Goal: Use online tool/utility: Utilize a website feature to perform a specific function

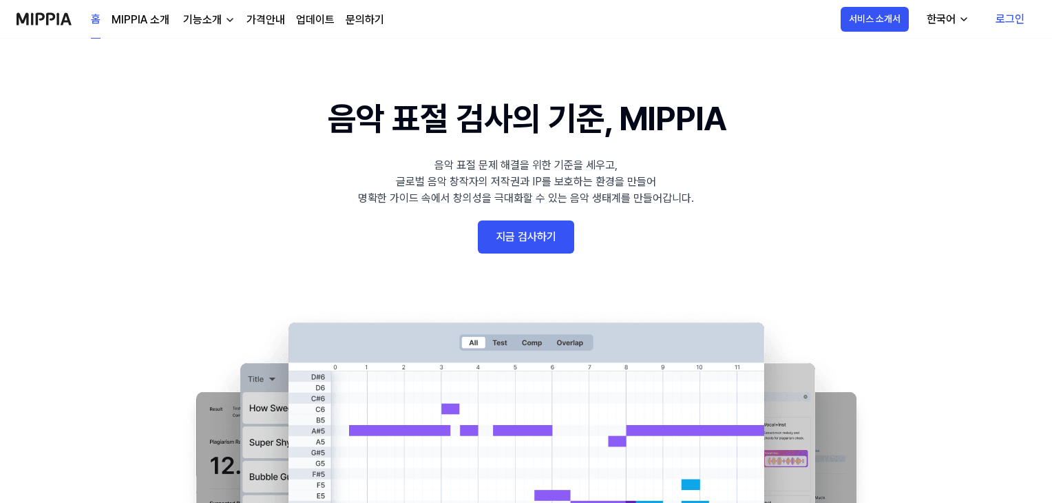
click at [894, 241] on 배너 "음악 표절 검사의 기준, MIPPIA 음악 표절 문제 해결을 위한 기준을 세우고, 글로벌 음악 창작자의 저작권과 IP를 보호하는 환경을 만들어…" at bounding box center [526, 346] width 992 height 504
click at [978, 225] on 배너 "음악 표절 검사의 기준, MIPPIA 음악 표절 문제 해결을 위한 기준을 세우고, 글로벌 음악 창작자의 저작권과 IP를 보호하는 환경을 만들어…" at bounding box center [526, 346] width 992 height 504
click at [536, 216] on 배너 "음악 표절 검사의 기준, MIPPIA 음악 표절 문제 해결을 위한 기준을 세우고, 글로벌 음악 창작자의 저작권과 IP를 보호하는 환경을 만들어…" at bounding box center [526, 346] width 992 height 504
click at [537, 233] on link "지금 검사하기" at bounding box center [526, 236] width 96 height 33
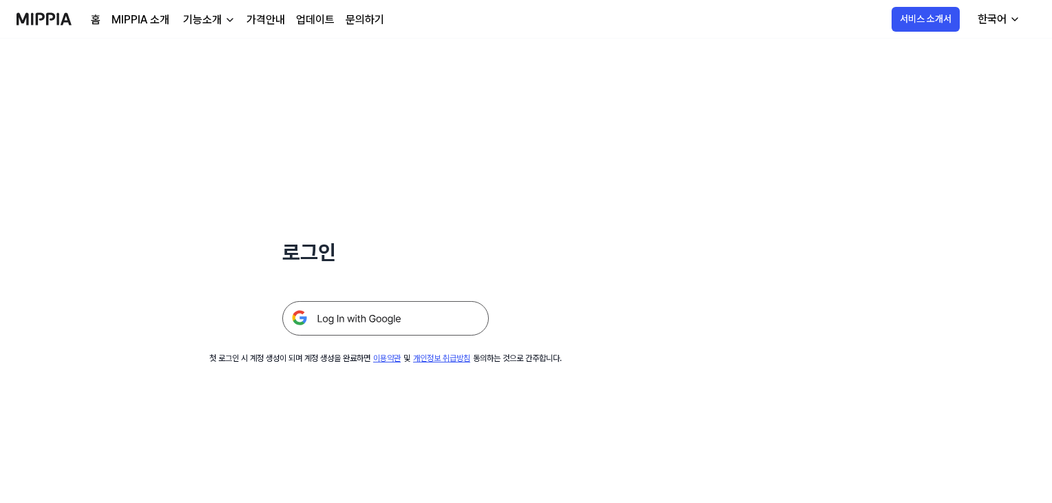
click at [383, 317] on img at bounding box center [385, 318] width 207 height 34
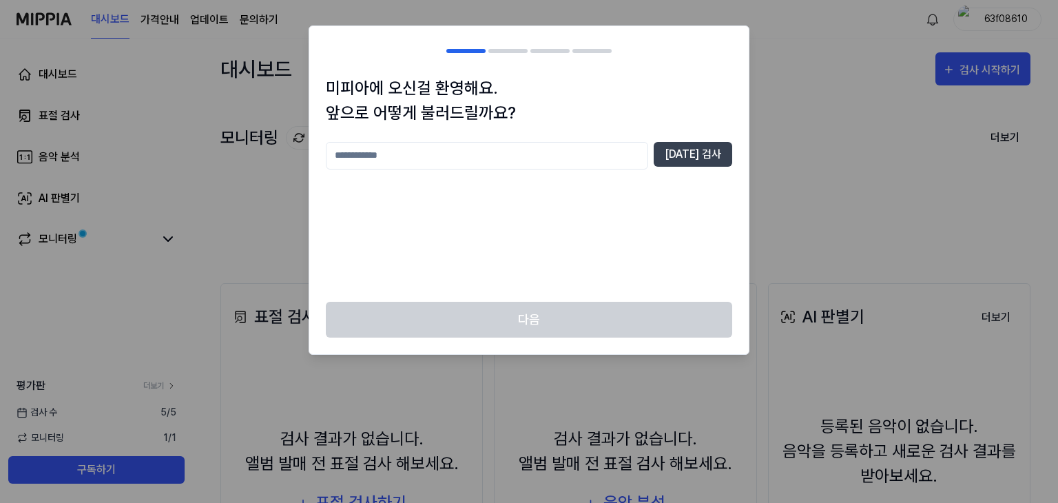
click at [509, 160] on input "text" at bounding box center [487, 156] width 322 height 28
type input "*"
type input "***"
click at [723, 155] on button "[DATE] 검사" at bounding box center [693, 154] width 79 height 25
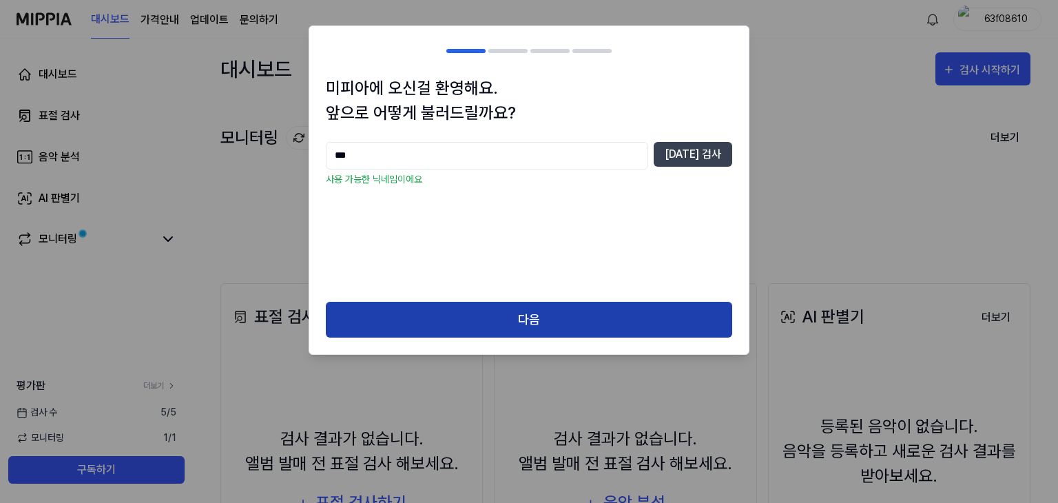
click at [485, 313] on button "다음" at bounding box center [529, 320] width 406 height 36
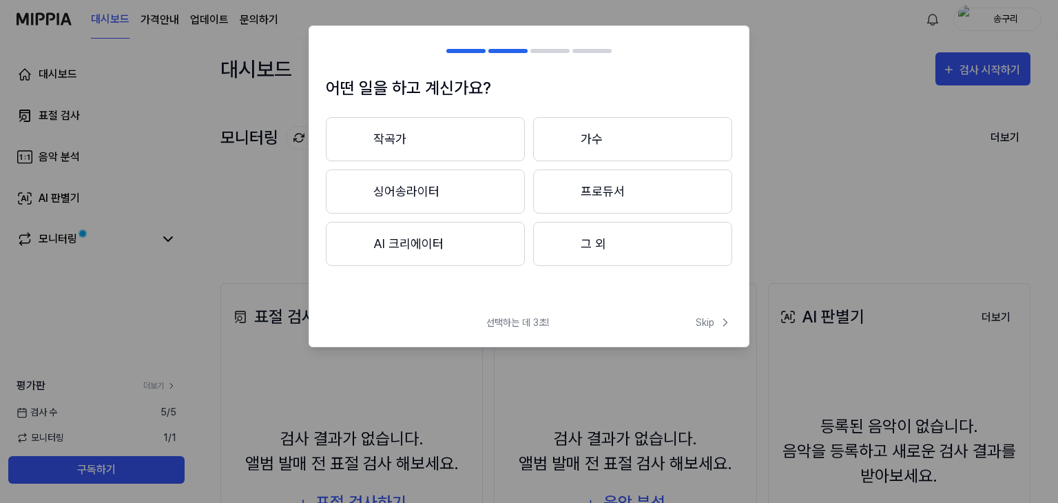
click at [651, 264] on button "그 외" at bounding box center [632, 244] width 199 height 44
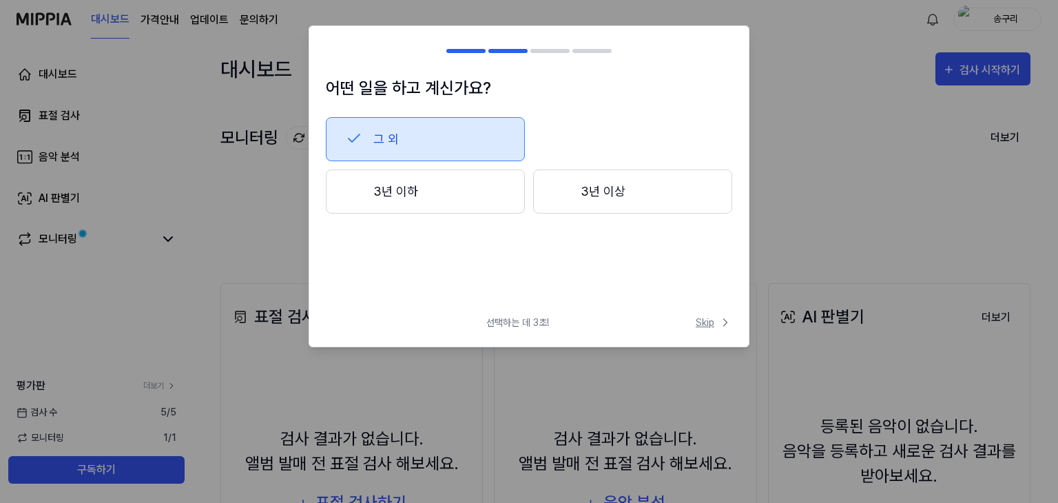
click at [703, 328] on span "Skip" at bounding box center [714, 322] width 36 height 14
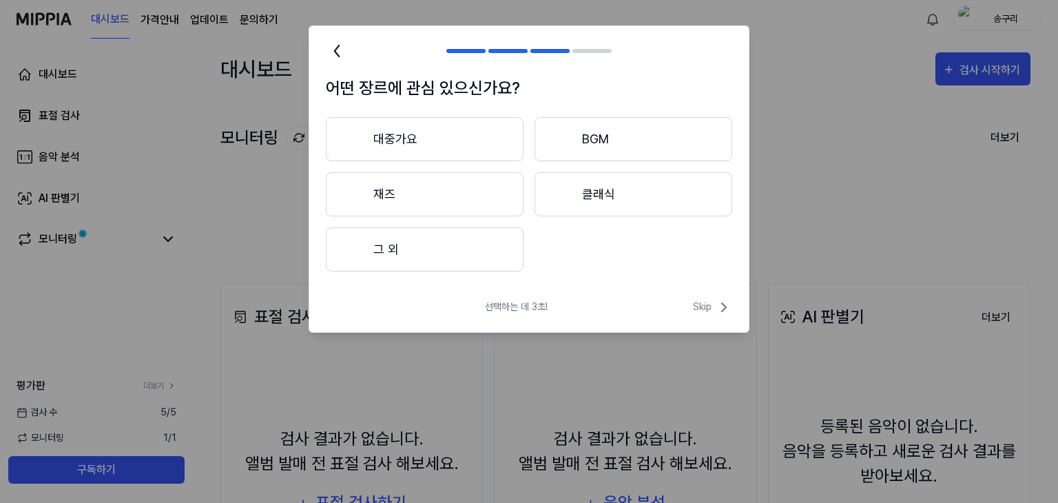
click at [384, 137] on button "대중가요" at bounding box center [425, 139] width 198 height 44
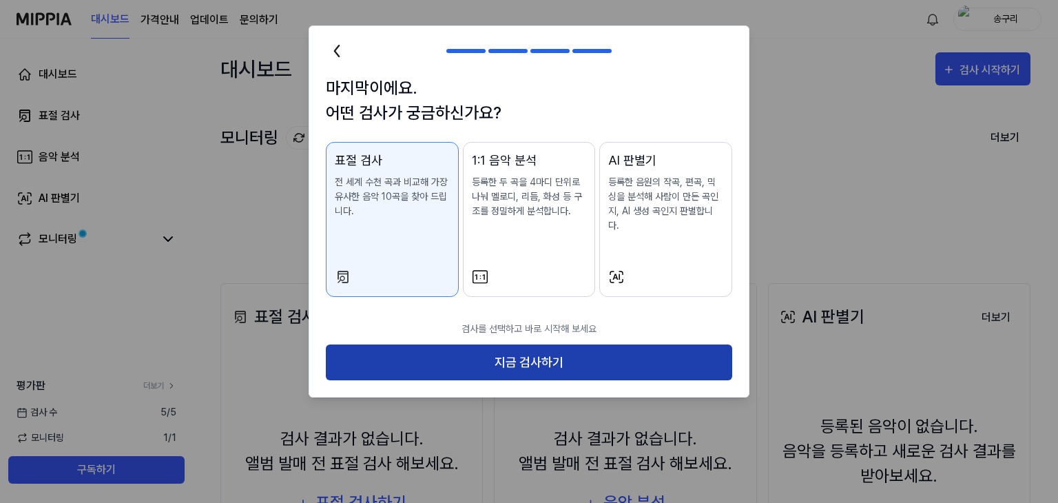
click at [499, 344] on button "지금 검사하기" at bounding box center [529, 362] width 406 height 36
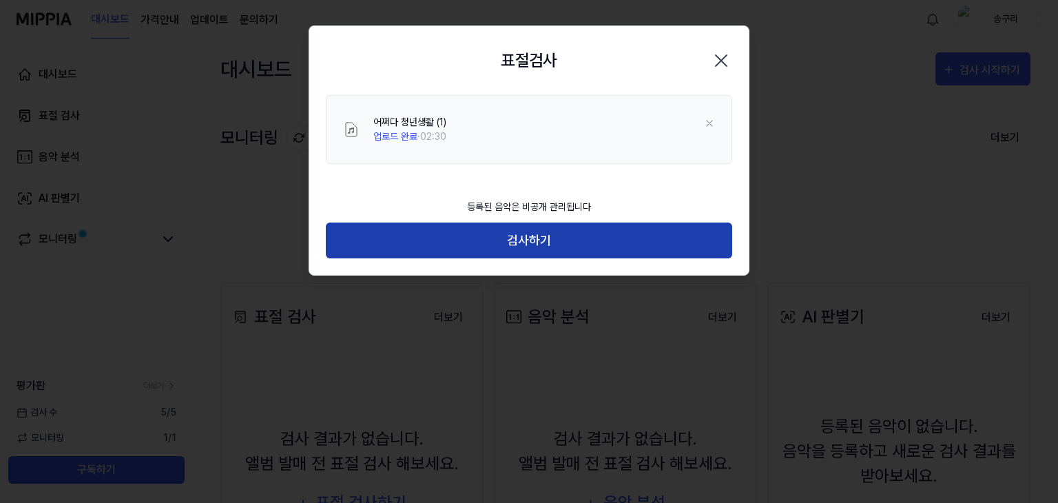
click at [552, 250] on button "검사하기" at bounding box center [529, 240] width 406 height 36
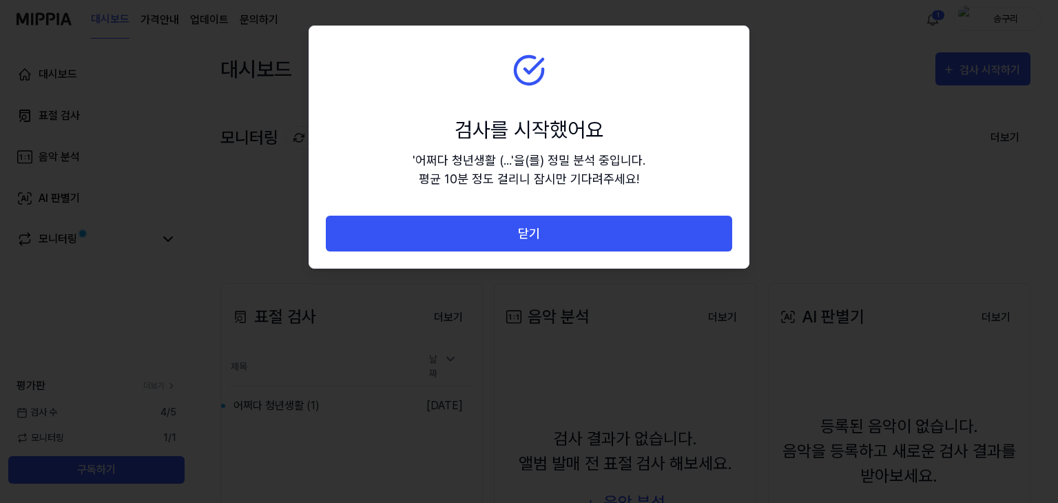
drag, startPoint x: 561, startPoint y: 140, endPoint x: 568, endPoint y: 145, distance: 9.0
click at [567, 142] on div "검사를 시작했어요" at bounding box center [529, 129] width 233 height 31
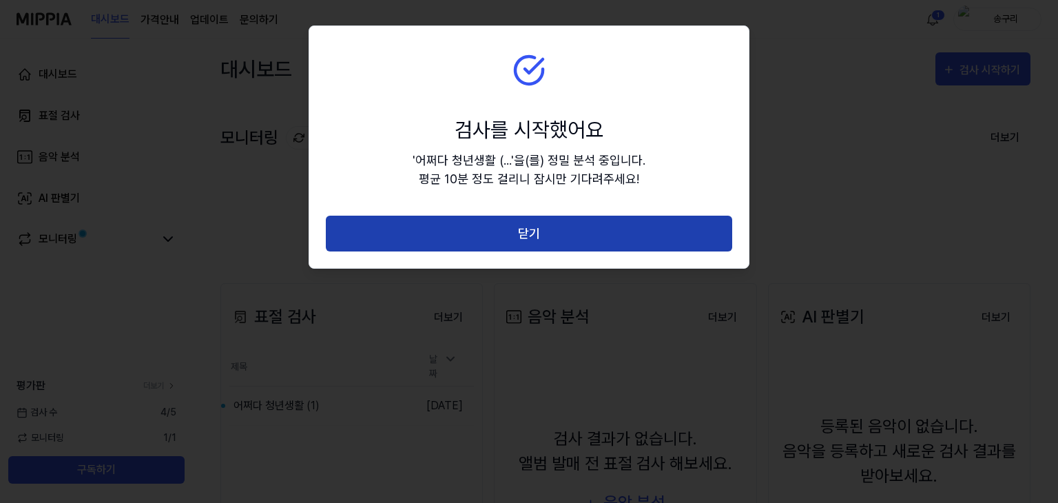
click at [519, 226] on button "닫기" at bounding box center [529, 234] width 406 height 36
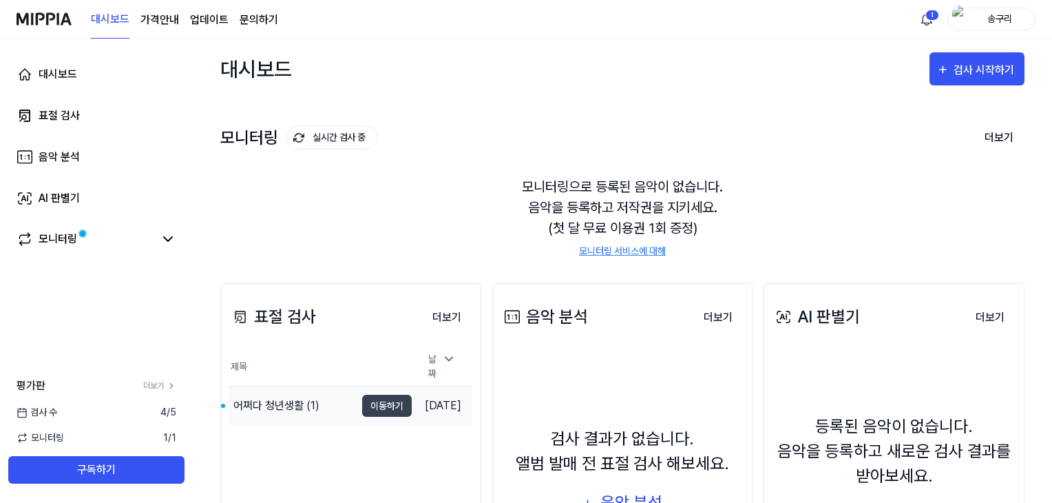
click at [313, 397] on div "어쩌다 청년생활 (1)" at bounding box center [276, 405] width 86 height 17
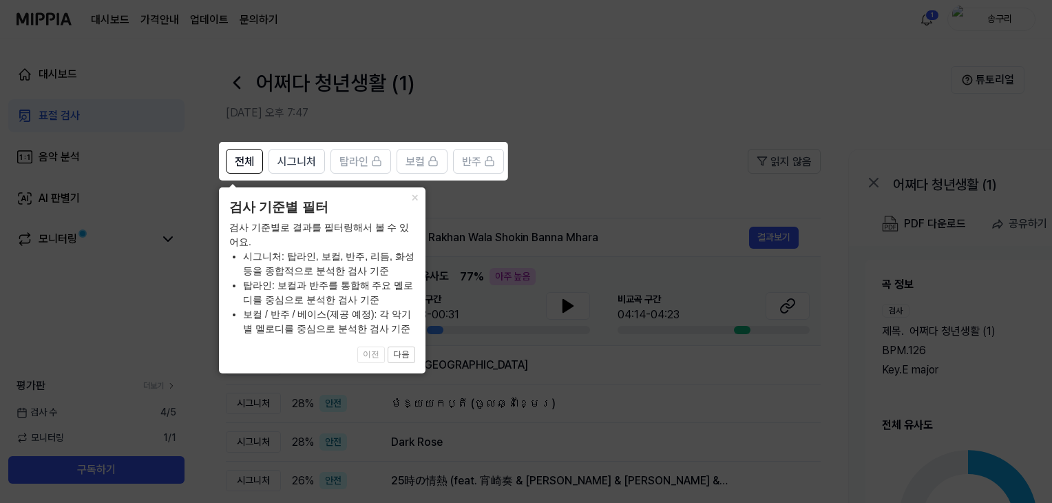
click at [596, 392] on icon at bounding box center [529, 251] width 1058 height 503
